Goal: Task Accomplishment & Management: Complete application form

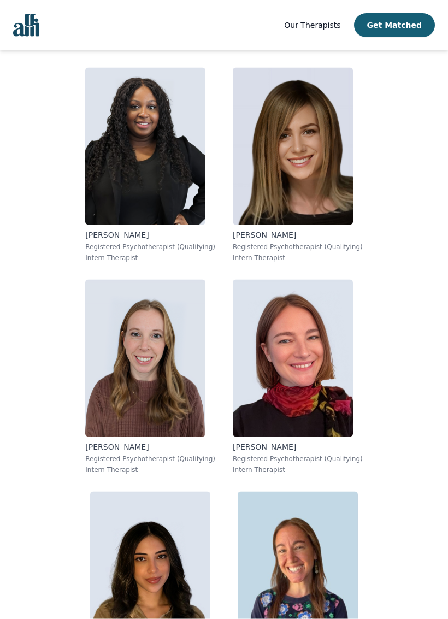
scroll to position [8927, 0]
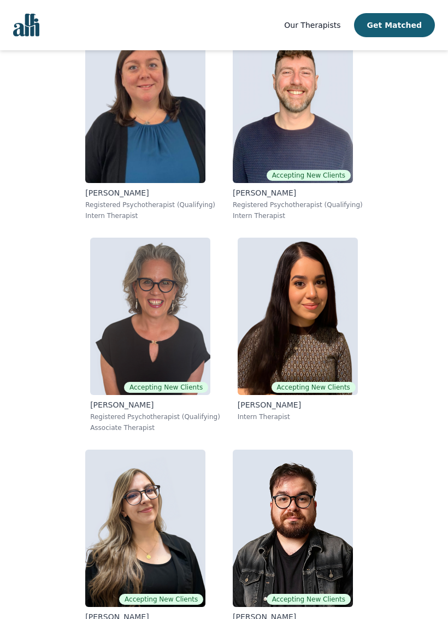
click at [394, 29] on button "Get Matched" at bounding box center [394, 25] width 81 height 24
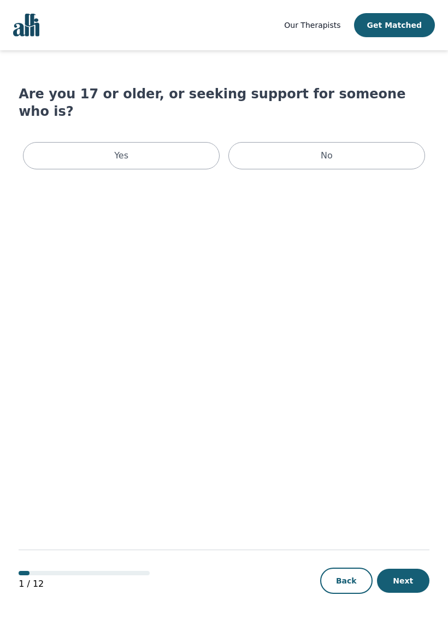
scroll to position [1, 0]
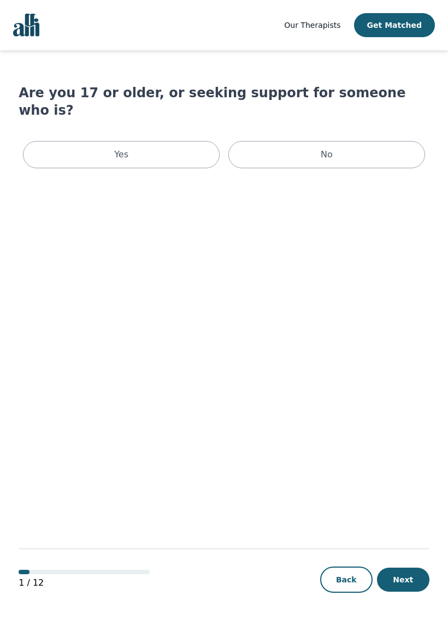
click at [155, 141] on div "Yes" at bounding box center [121, 154] width 197 height 27
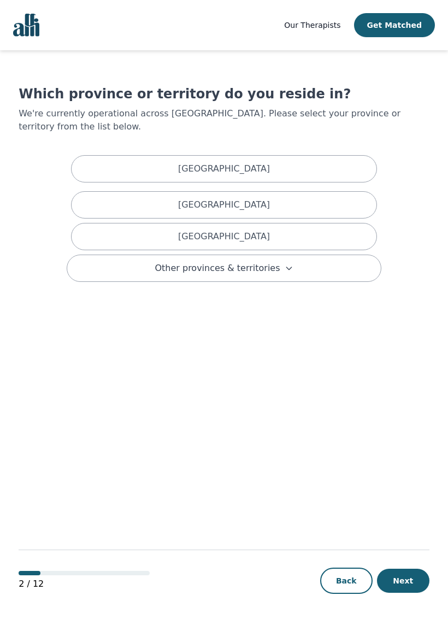
click at [283, 191] on div "[GEOGRAPHIC_DATA]" at bounding box center [224, 204] width 306 height 27
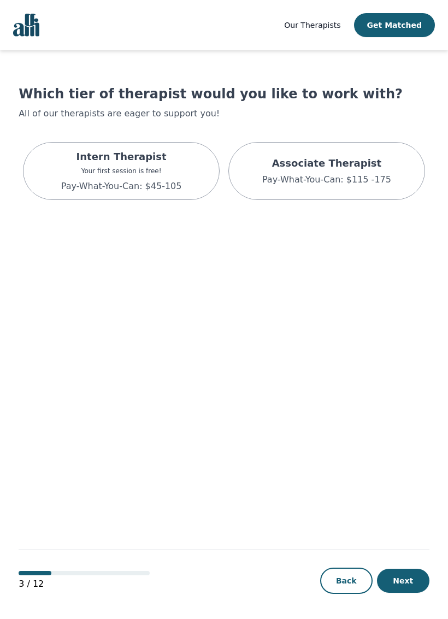
click at [176, 167] on p "Your first session is free!" at bounding box center [121, 171] width 121 height 9
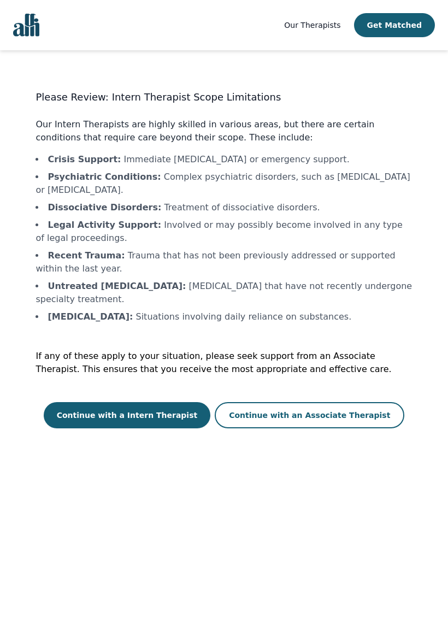
scroll to position [1, 0]
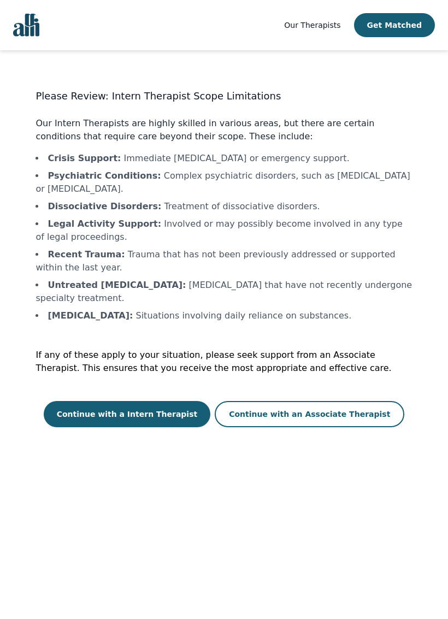
click at [167, 401] on button "Continue with a Intern Therapist" at bounding box center [127, 414] width 167 height 26
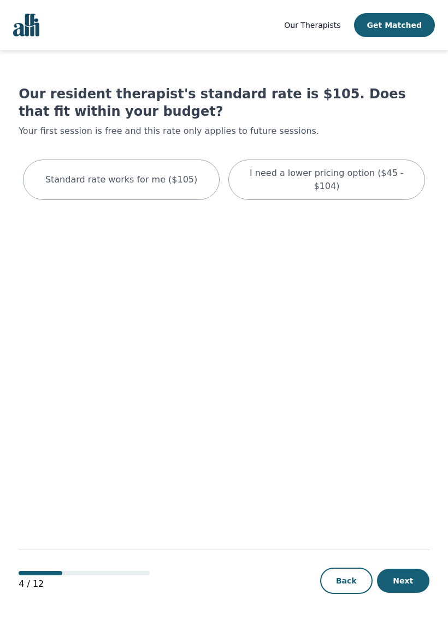
click at [351, 173] on p "I need a lower pricing option ($45 - $104)" at bounding box center [326, 180] width 169 height 26
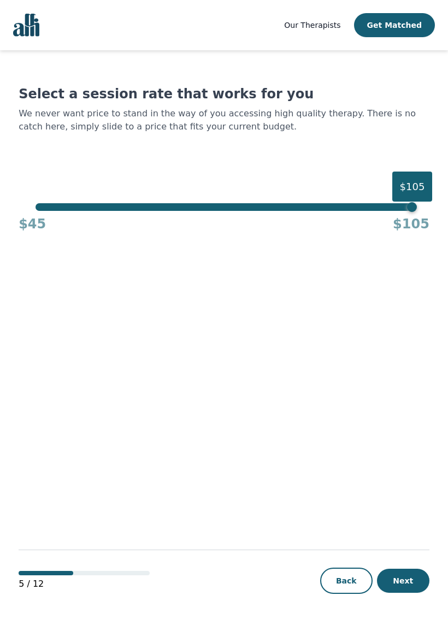
click at [416, 570] on button "Next" at bounding box center [403, 580] width 52 height 24
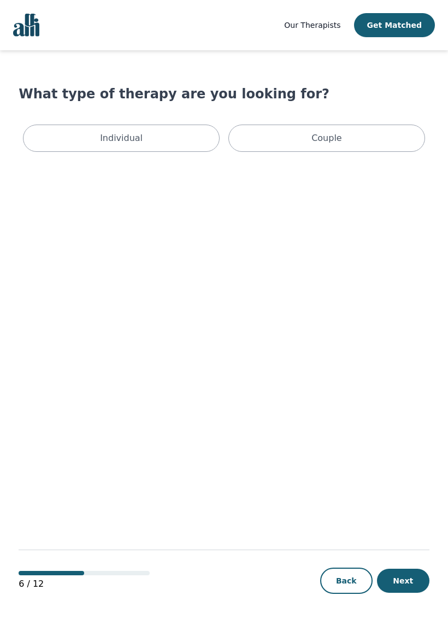
click at [175, 136] on div "Individual" at bounding box center [121, 138] width 197 height 27
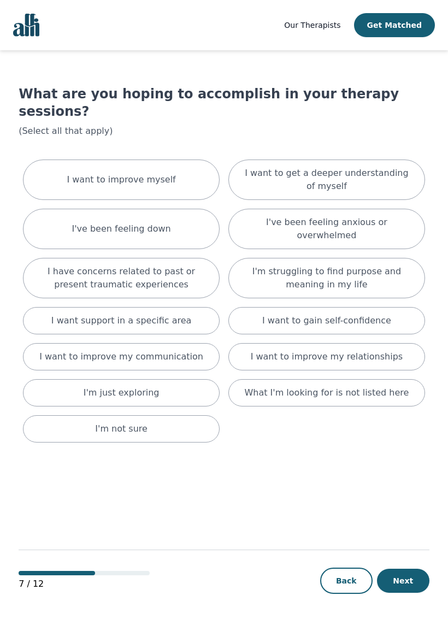
click at [350, 216] on p "I've been feeling anxious or overwhelmed" at bounding box center [326, 229] width 169 height 26
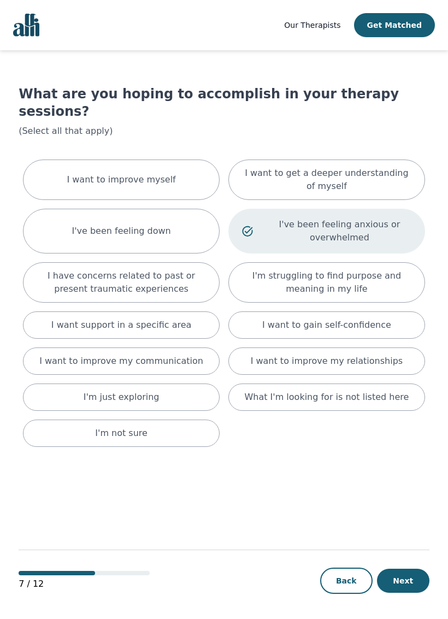
click at [344, 390] on p "What I'm looking for is not listed here" at bounding box center [326, 396] width 164 height 13
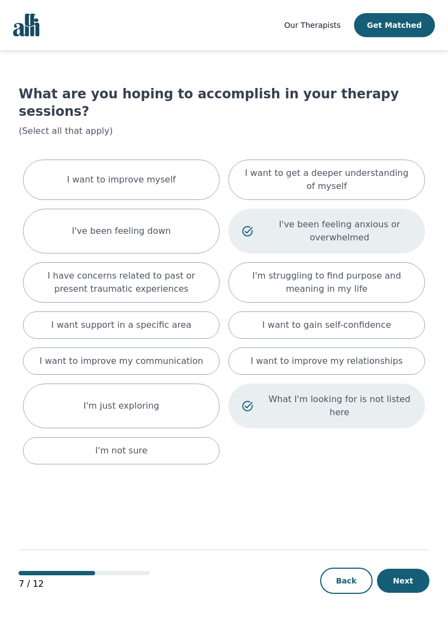
click at [333, 222] on p "I've been feeling anxious or overwhelmed" at bounding box center [340, 231] width 144 height 26
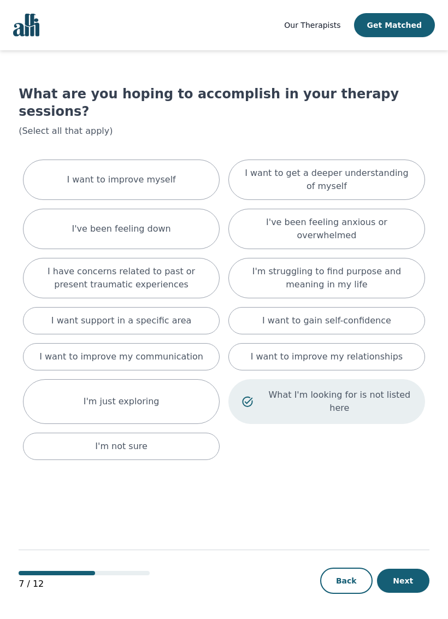
click at [409, 570] on button "Next" at bounding box center [403, 580] width 52 height 24
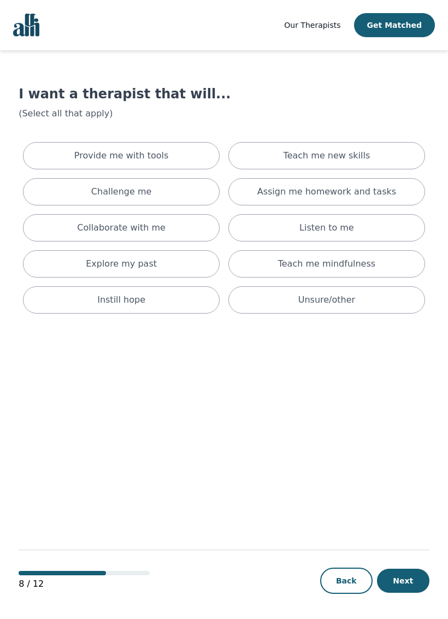
click at [415, 570] on button "Next" at bounding box center [403, 580] width 52 height 24
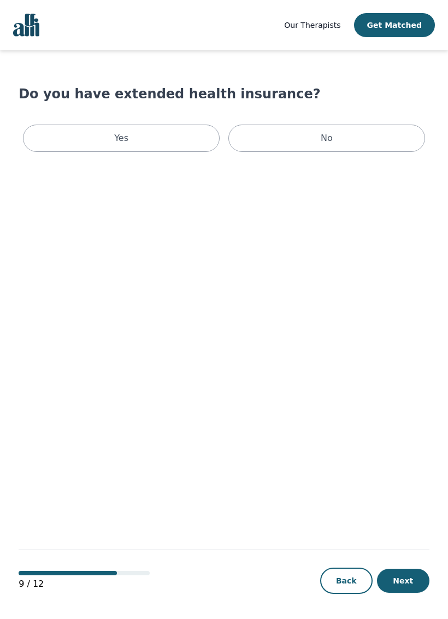
click at [357, 143] on div "No" at bounding box center [326, 138] width 197 height 27
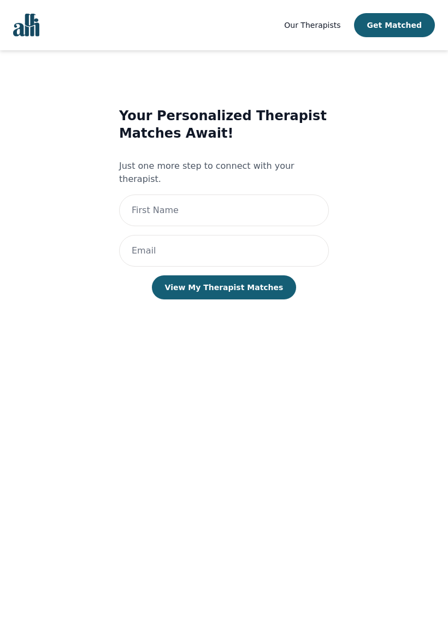
click at [417, 26] on button "Get Matched" at bounding box center [394, 25] width 81 height 24
